Goal: Find specific page/section: Find specific page/section

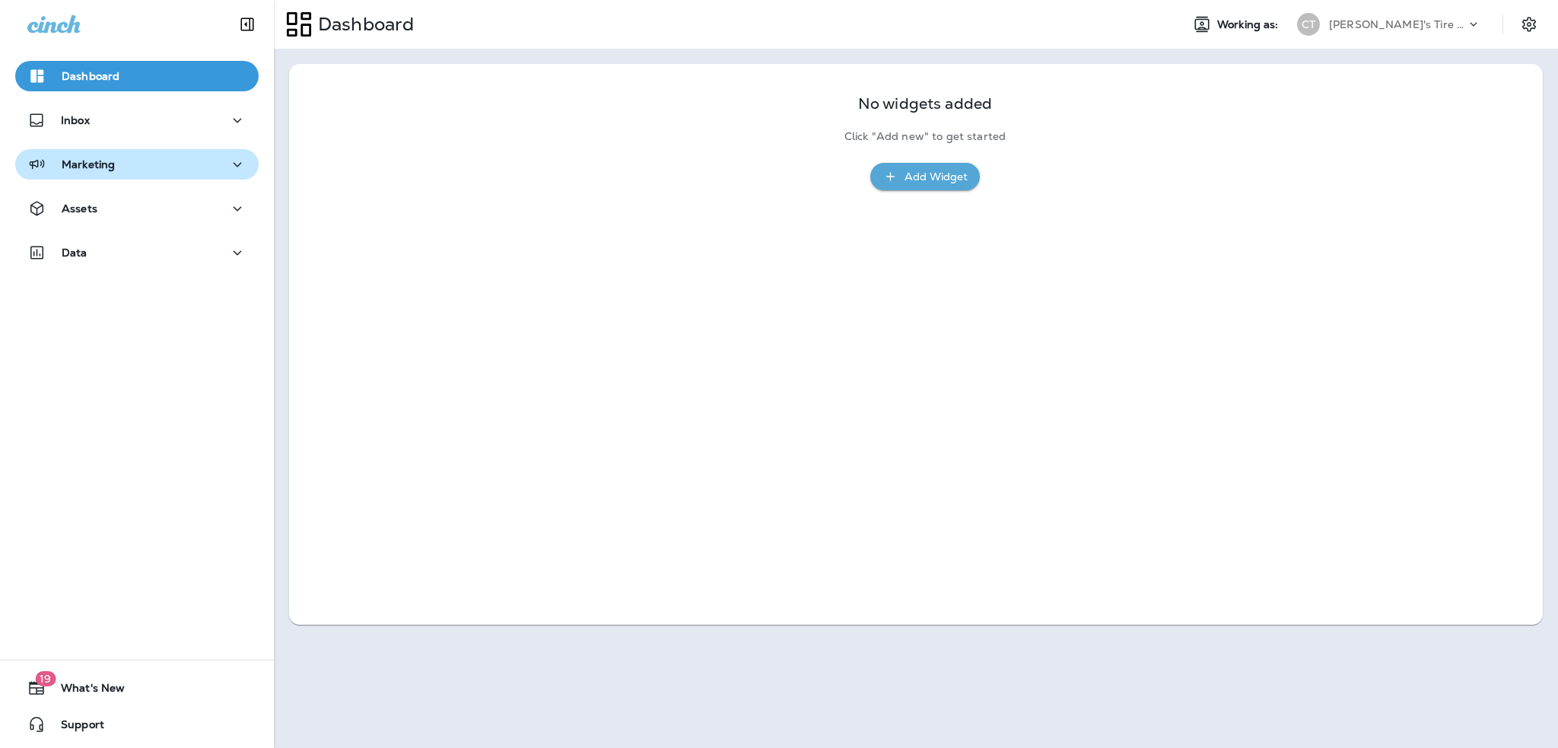
click at [180, 160] on div "Marketing" at bounding box center [136, 164] width 219 height 19
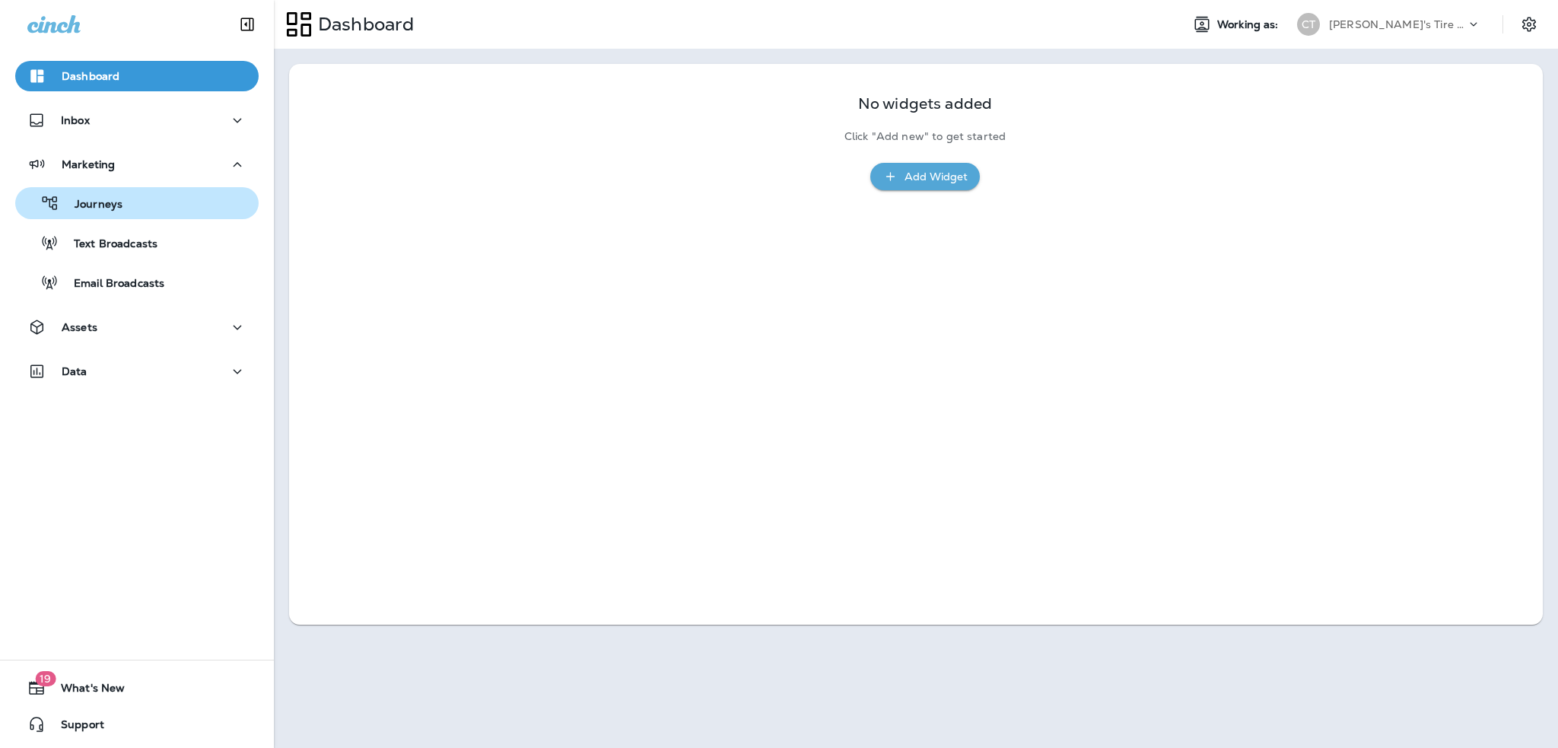
click at [103, 214] on div "Journeys" at bounding box center [71, 203] width 101 height 23
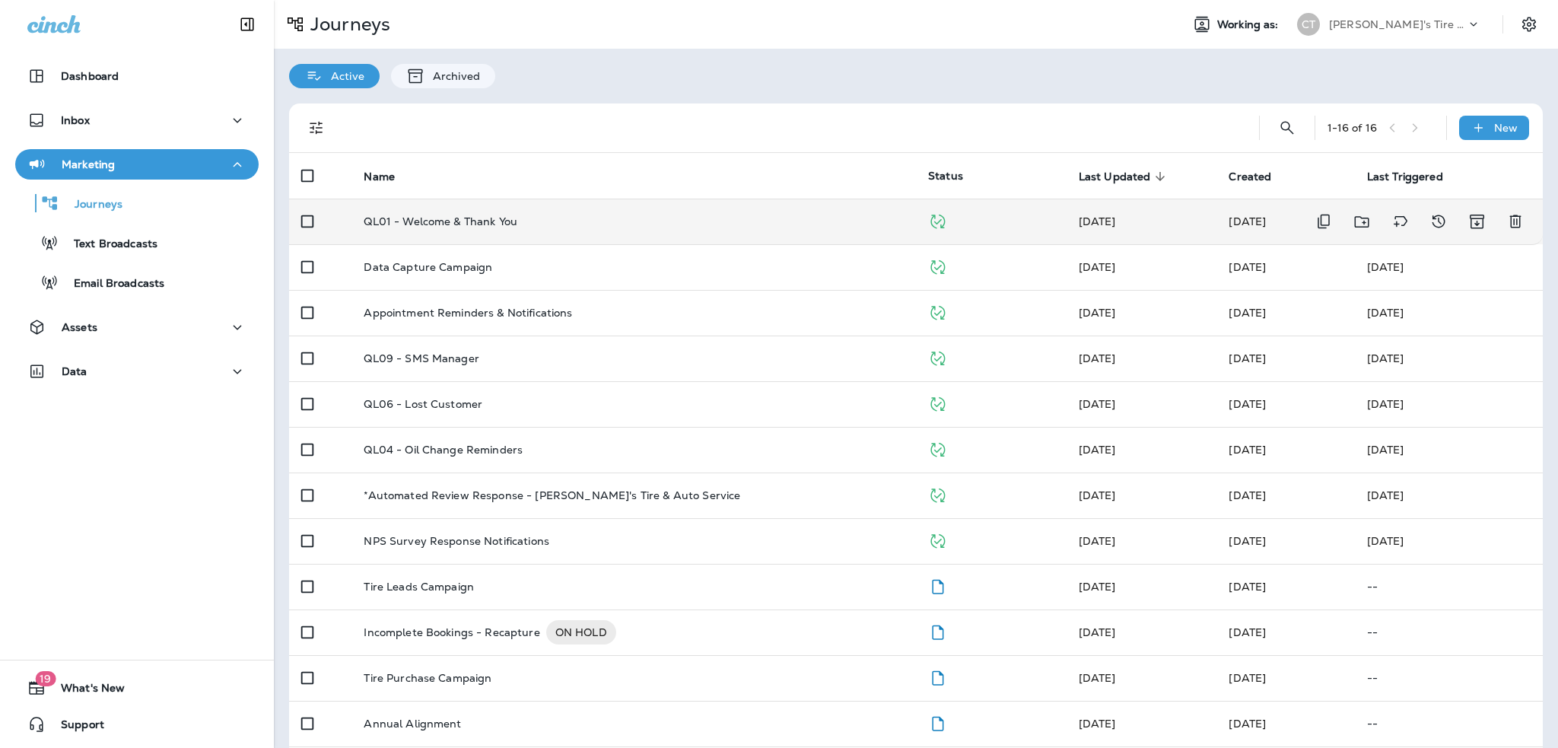
click at [592, 224] on div "QL01 - Welcome & Thank You" at bounding box center [634, 221] width 540 height 12
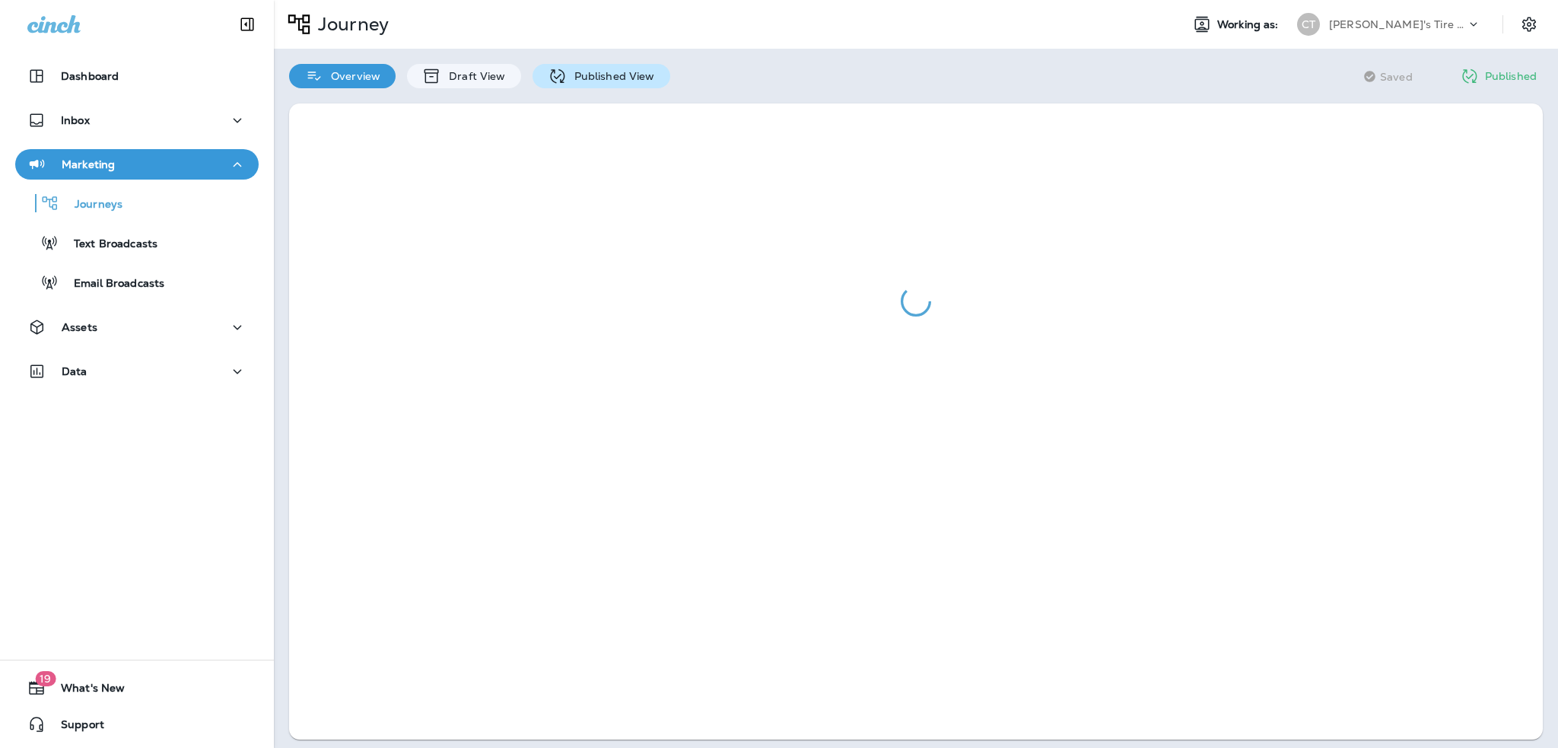
click at [610, 77] on p "Published View" at bounding box center [611, 76] width 88 height 12
